Goal: Task Accomplishment & Management: Use online tool/utility

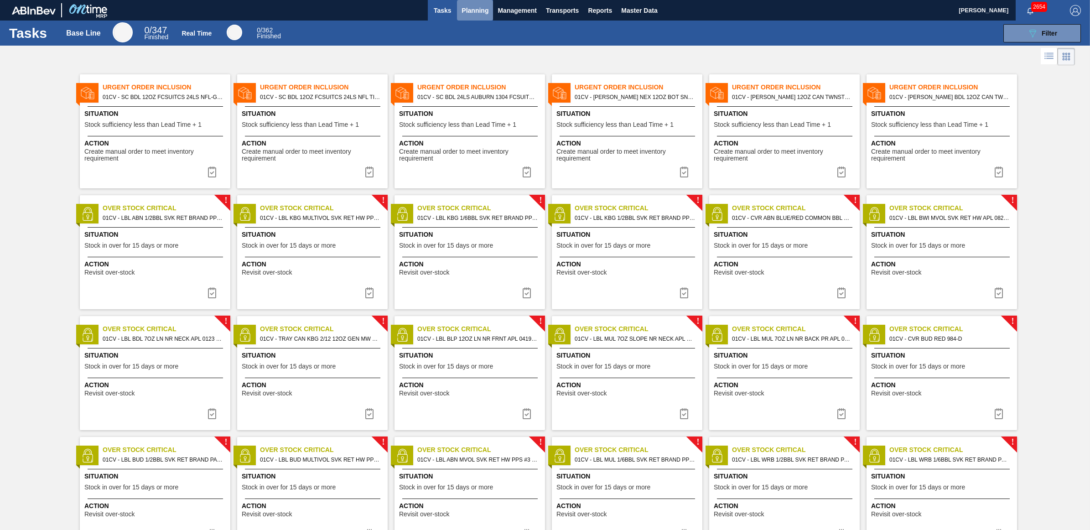
click at [469, 14] on span "Planning" at bounding box center [475, 10] width 27 height 11
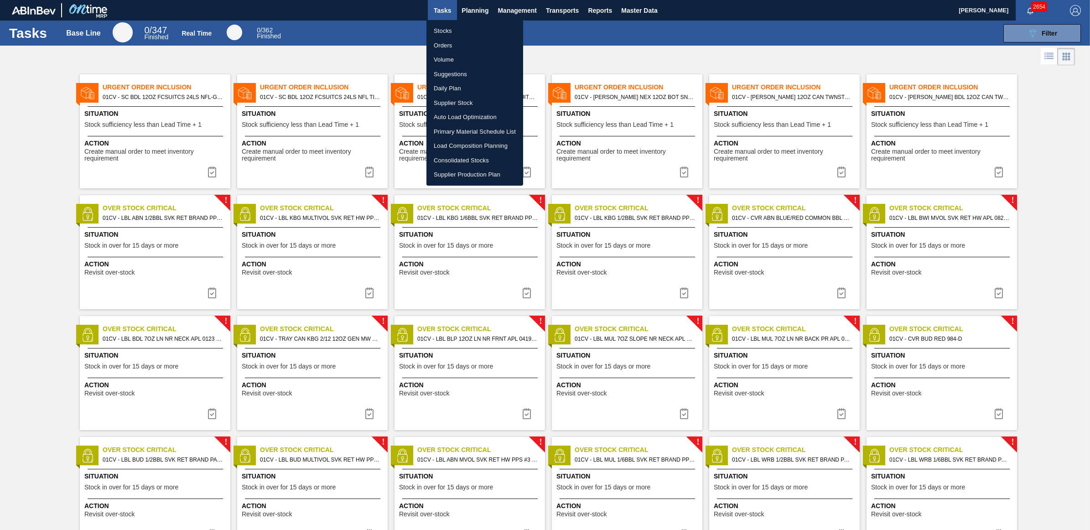
click at [458, 142] on li "Load Composition Planning" at bounding box center [475, 146] width 97 height 15
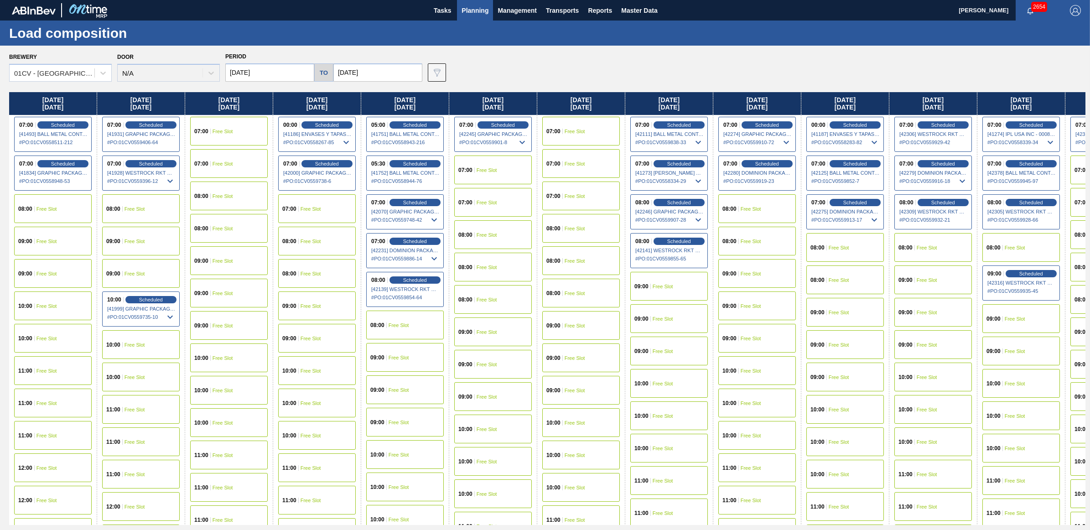
drag, startPoint x: 846, startPoint y: 201, endPoint x: 80, endPoint y: 171, distance: 767.0
click at [846, 201] on span "Scheduled" at bounding box center [856, 202] width 24 height 5
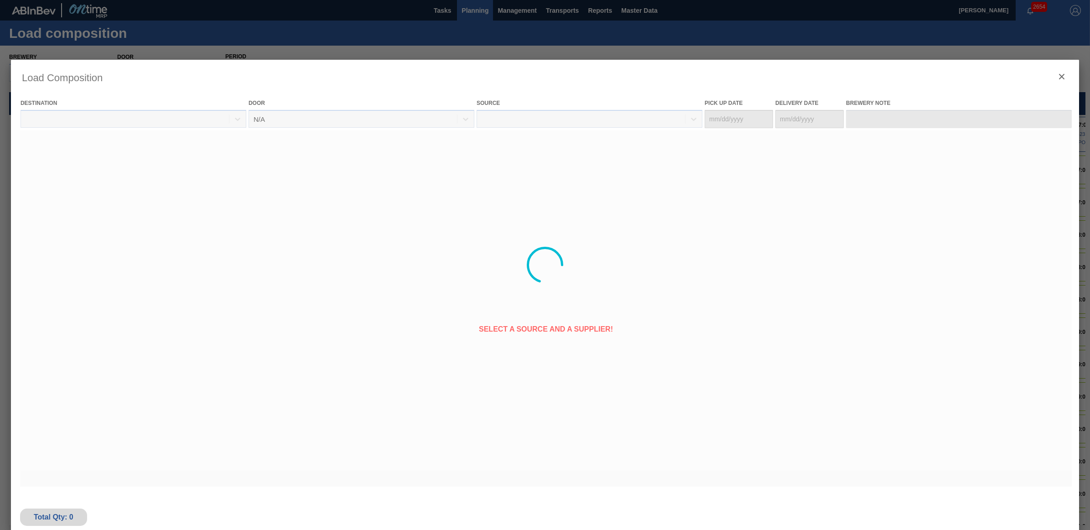
type Date "[DATE]"
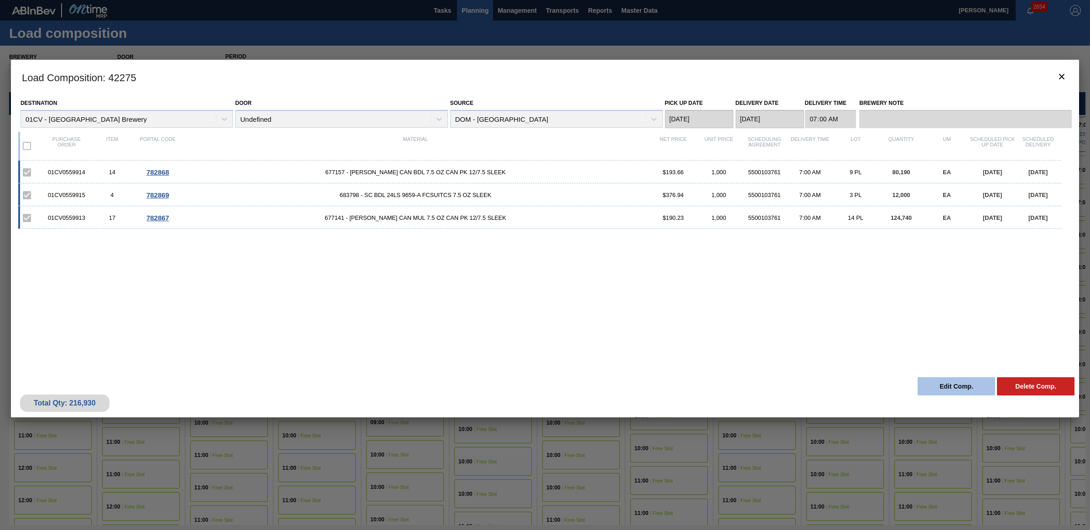
click at [932, 389] on button "Edit Comp." at bounding box center [957, 386] width 78 height 18
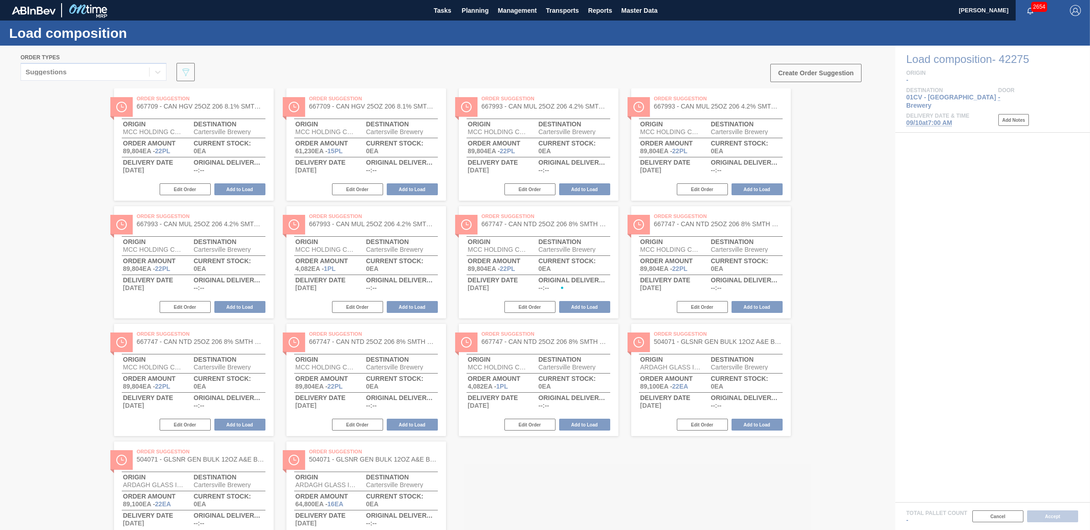
click at [105, 74] on div "Suggestions" at bounding box center [85, 72] width 128 height 13
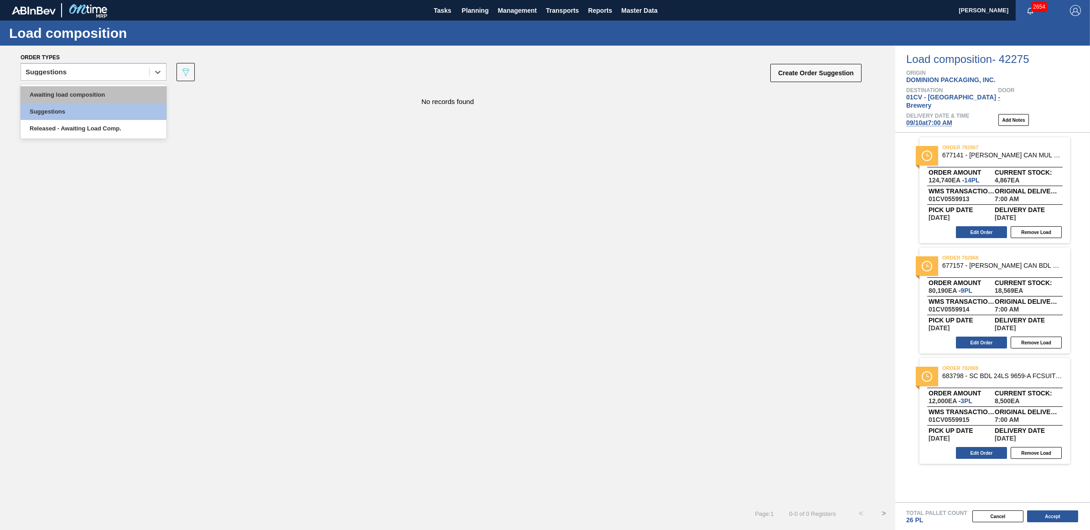
click at [96, 93] on div "Awaiting load composition" at bounding box center [94, 94] width 146 height 17
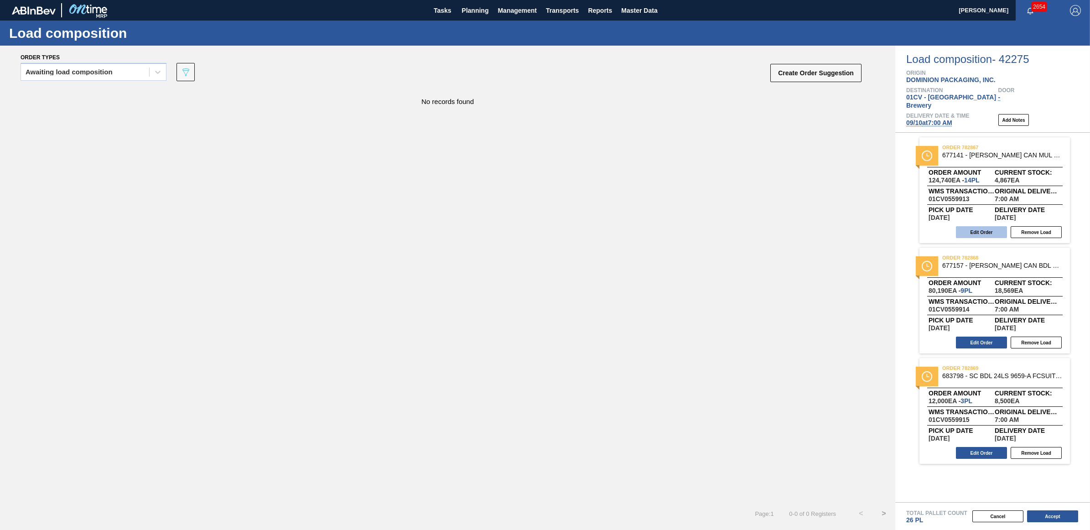
click at [972, 226] on button "Edit Order" at bounding box center [981, 232] width 51 height 12
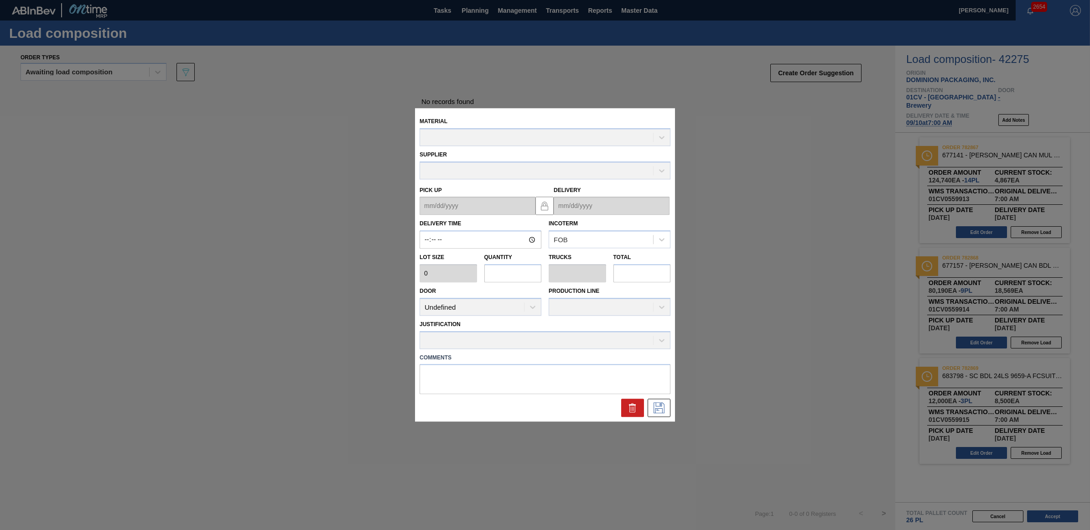
type input "07:00:00"
type input "8,910"
type input "14"
type input "0.538"
type input "124,740"
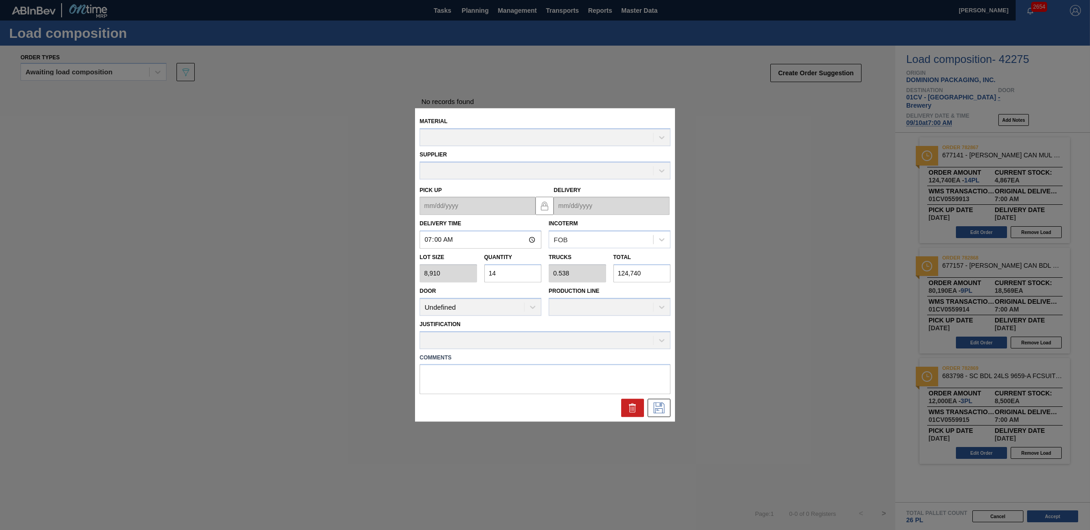
type up "[DATE]"
type input "[DATE]"
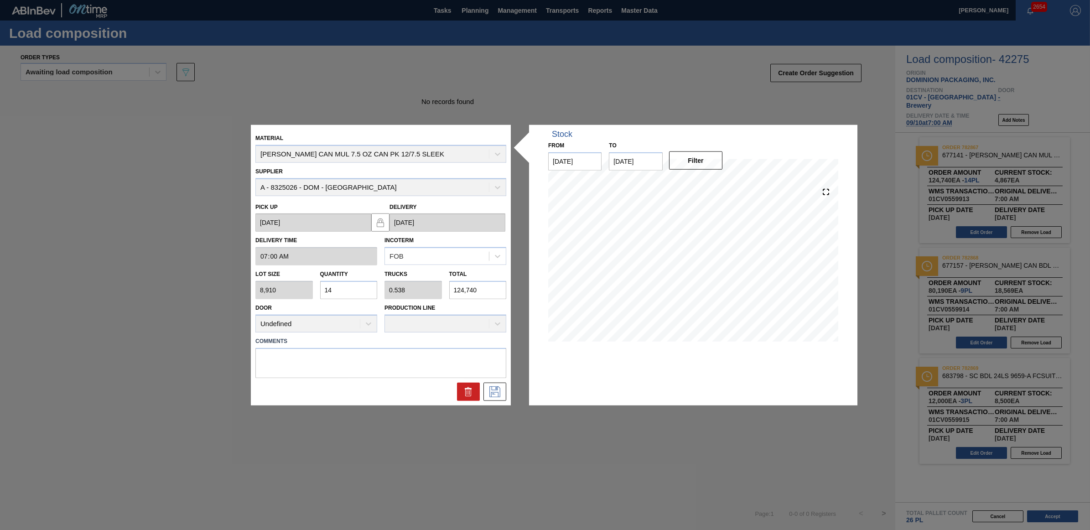
click at [292, 285] on div "Lot size 8,910 Quantity 14 Trucks 0.538 Total 124,740" at bounding box center [381, 283] width 258 height 34
type input "4"
type input "0.154"
type input "35,640"
type input "4"
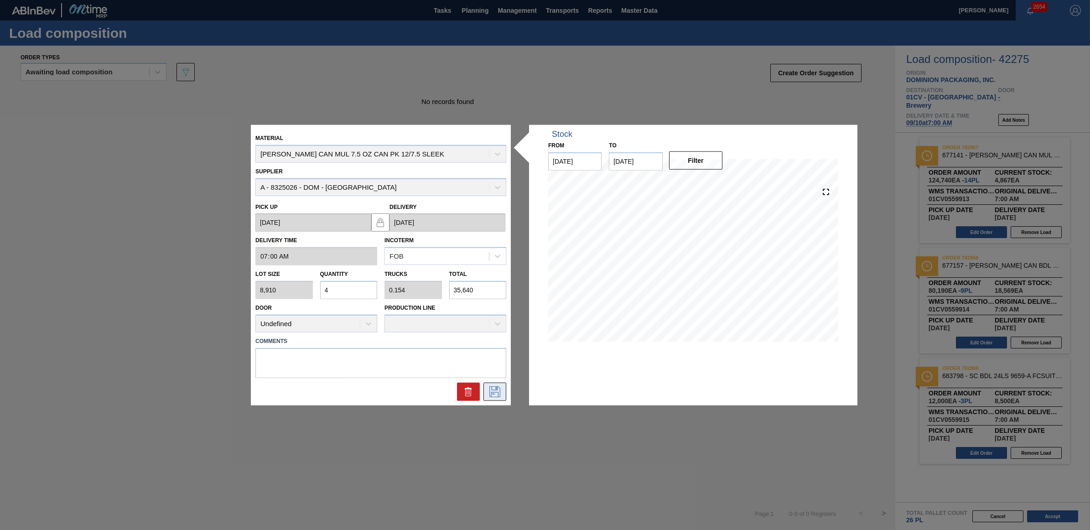
click at [490, 385] on button at bounding box center [495, 391] width 23 height 18
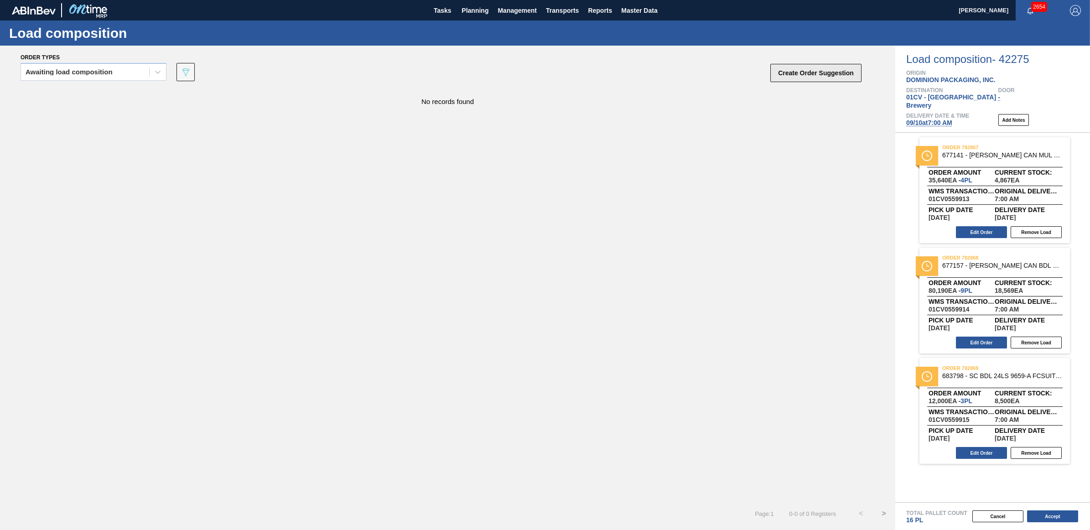
click at [788, 78] on button "Create Order Suggestion" at bounding box center [816, 73] width 91 height 18
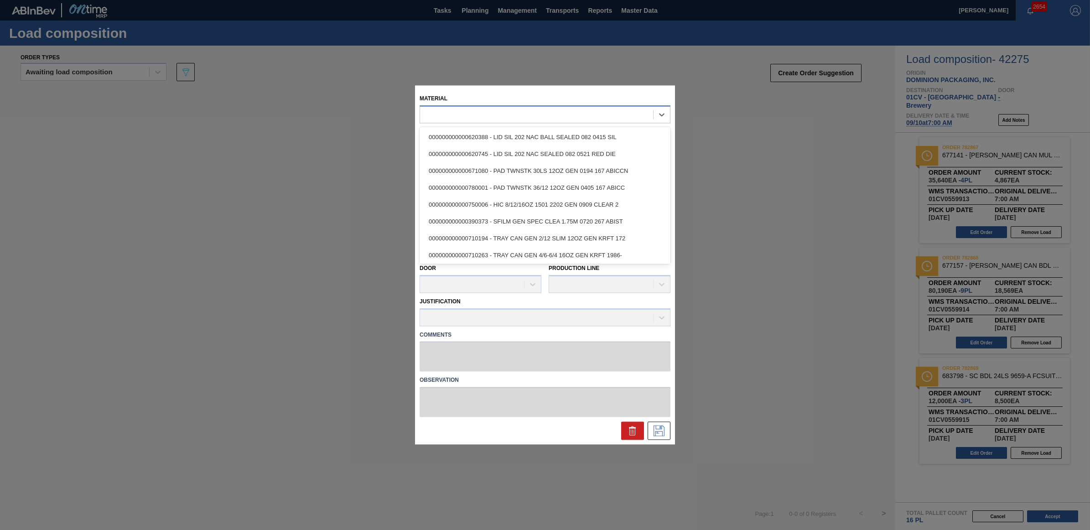
click at [429, 115] on div at bounding box center [536, 114] width 233 height 13
type input "683788"
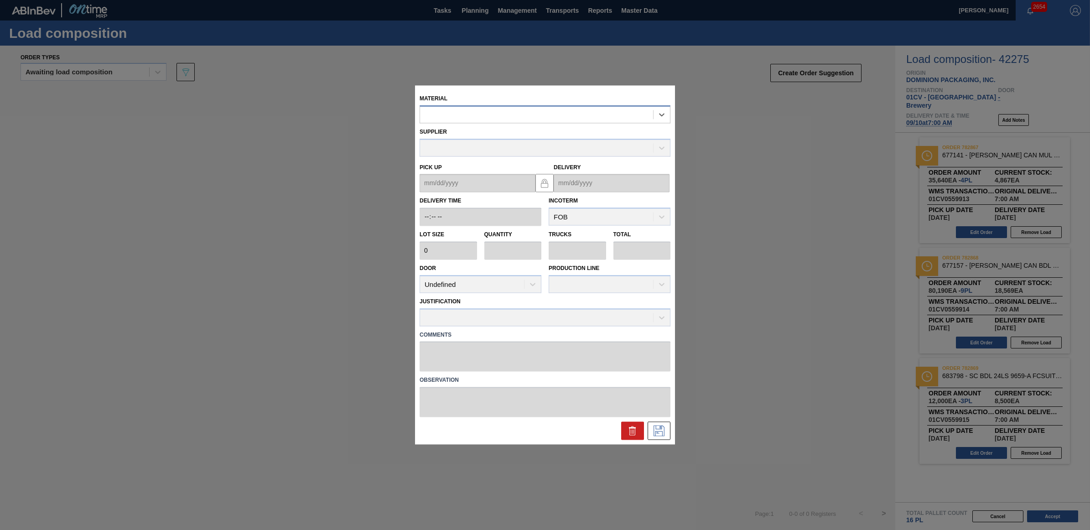
type input "4,000"
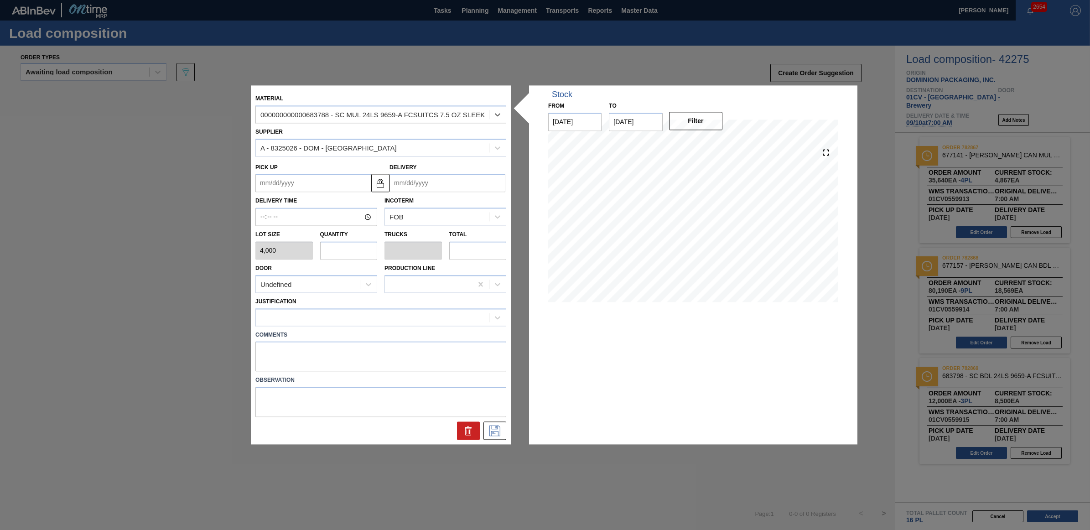
click at [338, 253] on input "text" at bounding box center [348, 250] width 57 height 18
type input "1"
type input "0.038"
type input "4,000"
type input "10"
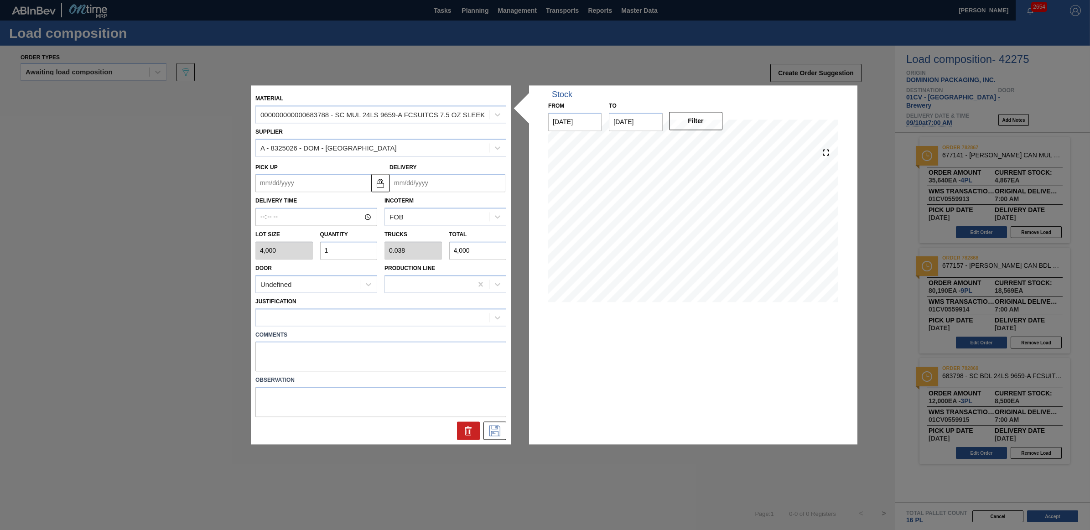
type input "0.385"
type input "40,000"
type input "10"
click at [339, 318] on div at bounding box center [372, 317] width 233 height 13
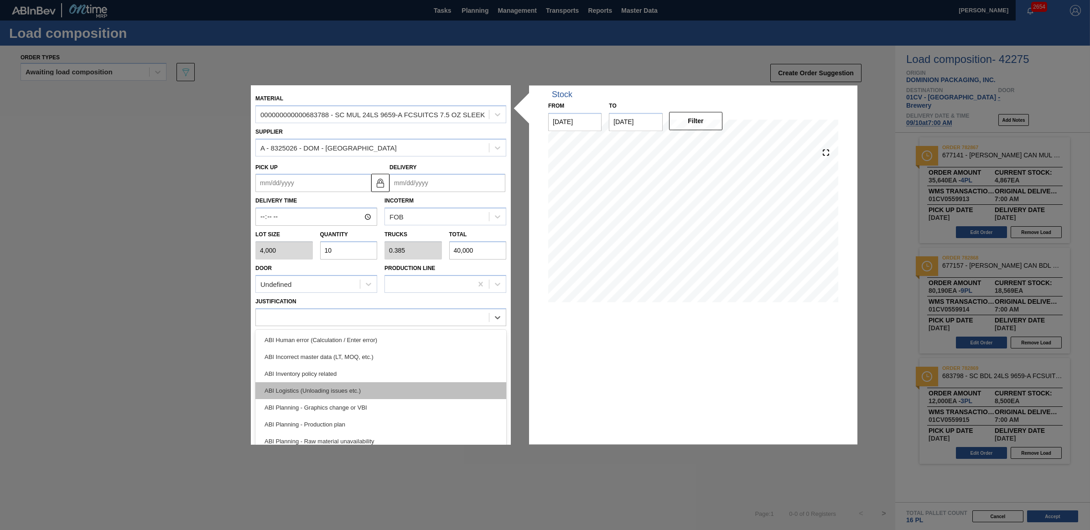
scroll to position [57, 0]
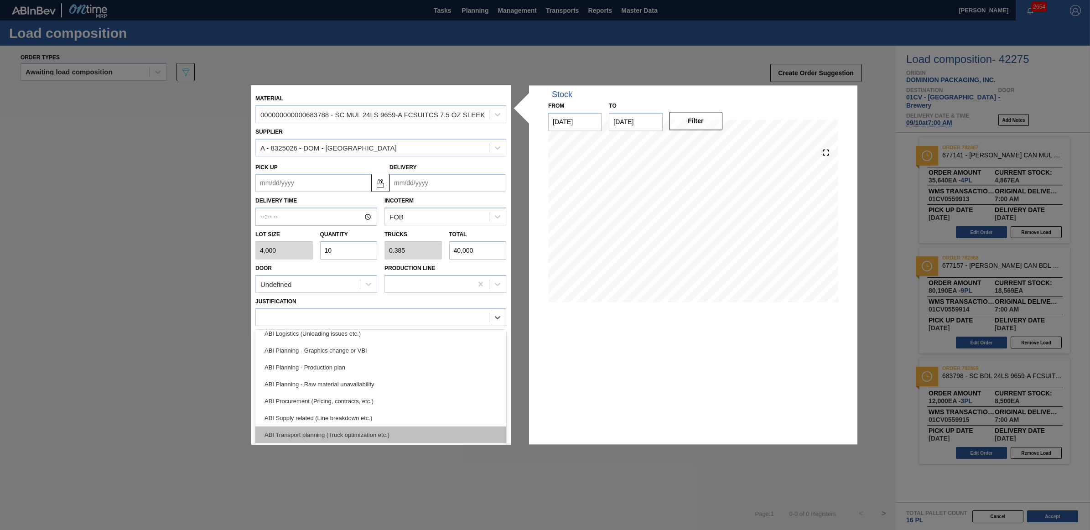
click at [352, 432] on div "ABI Transport planning (Truck optimization etc.)" at bounding box center [380, 435] width 251 height 17
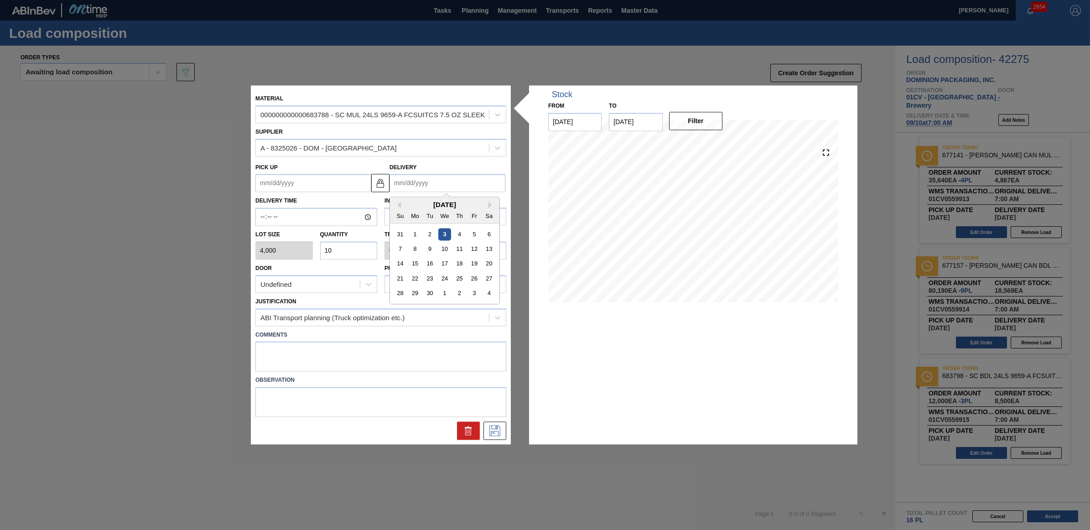
click at [479, 186] on input "Delivery" at bounding box center [448, 183] width 116 height 18
click at [440, 252] on div "10" at bounding box center [444, 249] width 12 height 12
type up "[DATE]"
type input "[DATE]"
click at [496, 427] on icon at bounding box center [494, 430] width 5 height 7
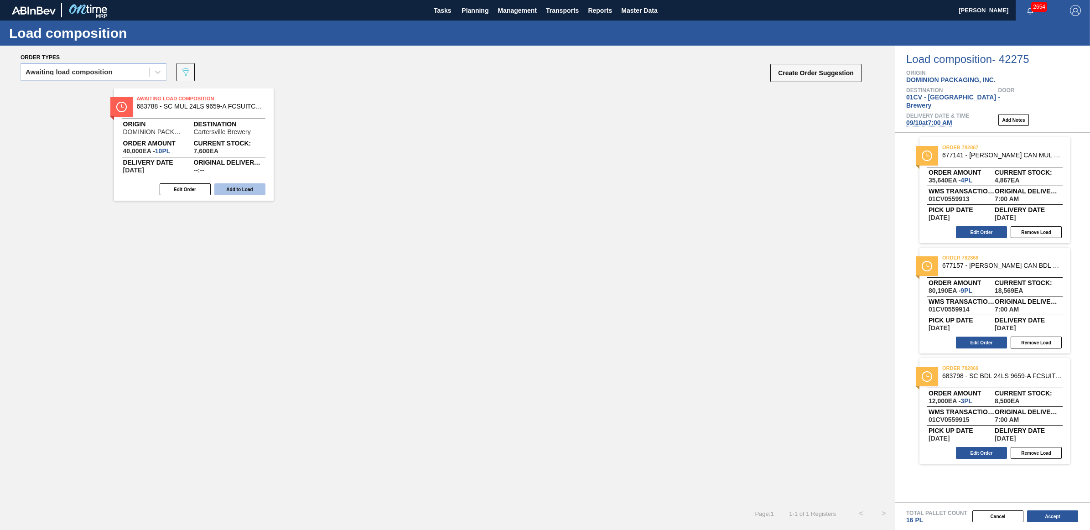
click at [238, 185] on button "Add to Load" at bounding box center [239, 189] width 51 height 12
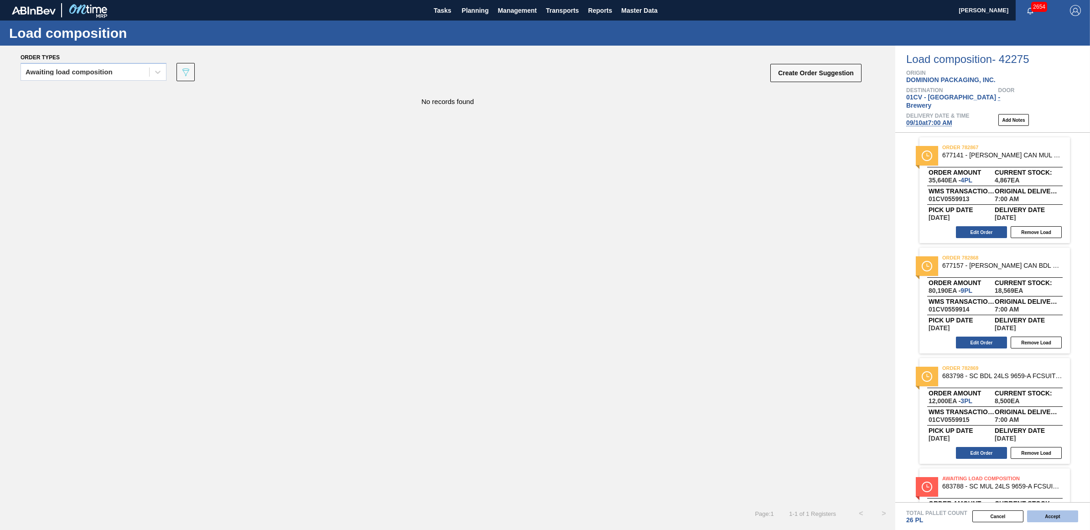
click at [1062, 517] on button "Accept" at bounding box center [1052, 516] width 51 height 12
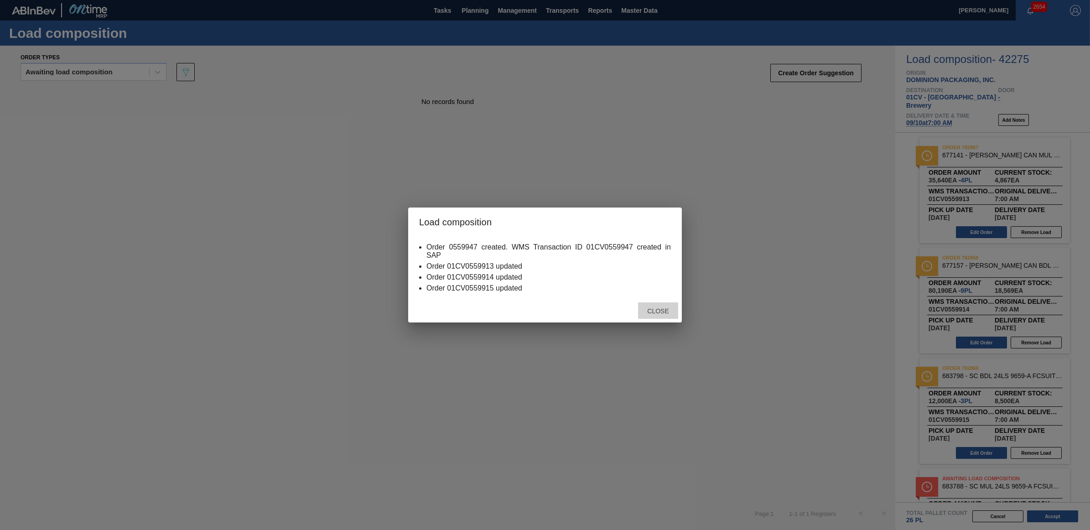
click at [656, 311] on span "Close" at bounding box center [658, 310] width 36 height 7
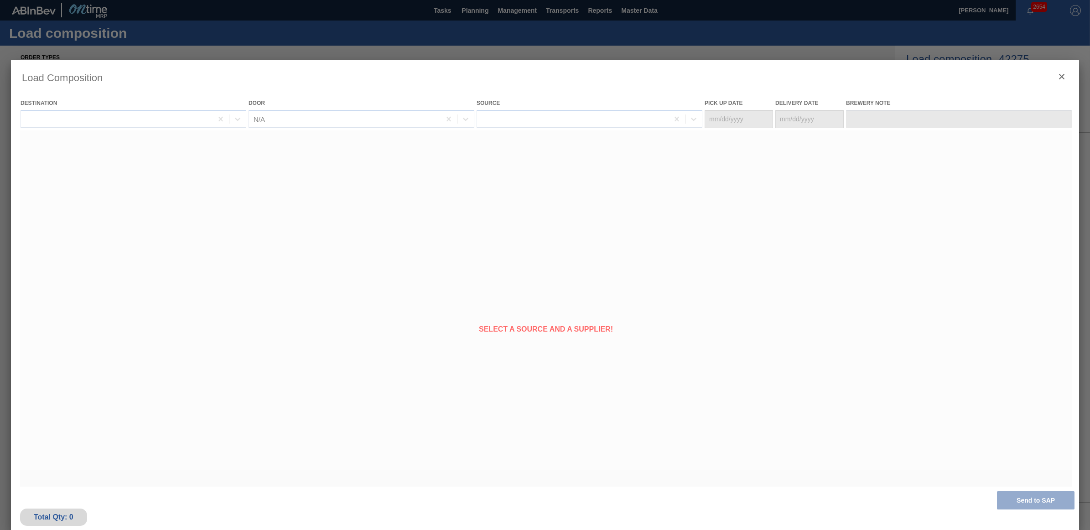
type Date "[DATE]"
